Goal: Task Accomplishment & Management: Use online tool/utility

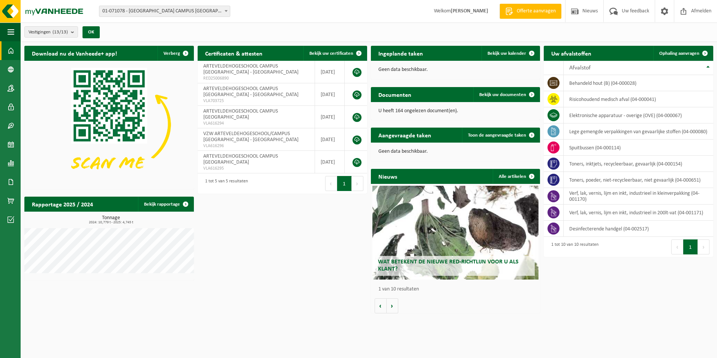
click at [225, 10] on span at bounding box center [225, 11] width 7 height 10
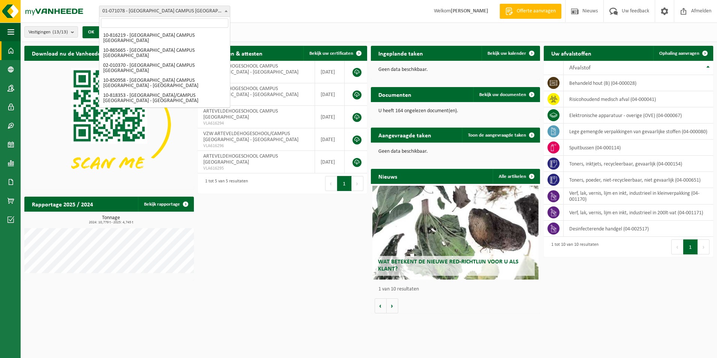
scroll to position [120, 0]
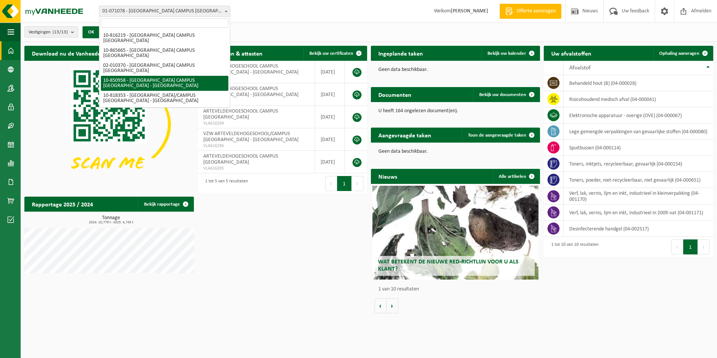
select select "96492"
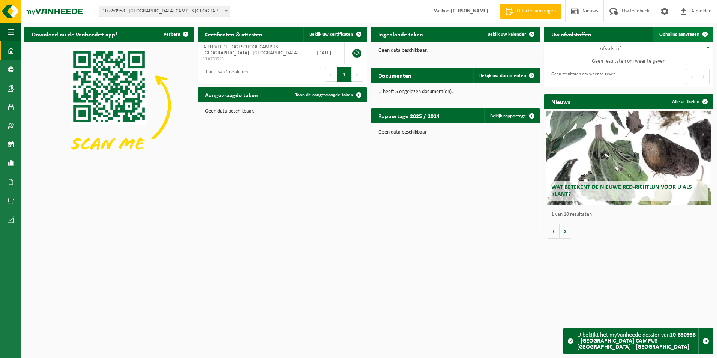
click at [686, 34] on span "Ophaling aanvragen" at bounding box center [679, 34] width 40 height 5
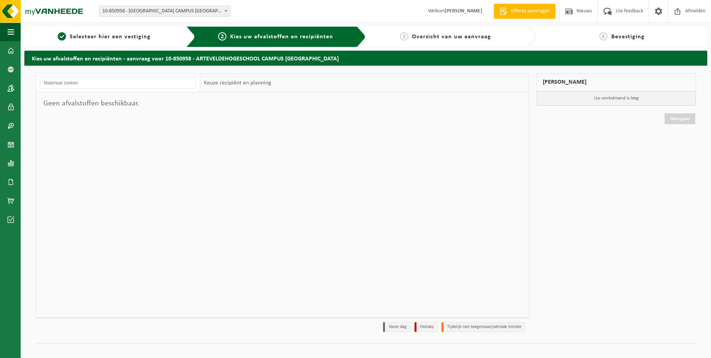
click at [131, 110] on div "Geen afvalstoffen beschikbaar." at bounding box center [118, 103] width 164 height 22
click at [689, 9] on span "Afmelden" at bounding box center [695, 11] width 24 height 22
